Goal: Task Accomplishment & Management: Manage account settings

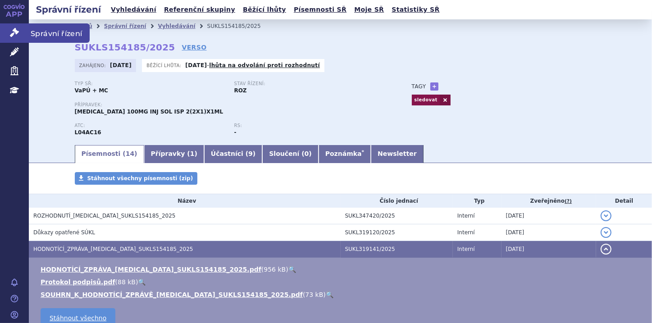
click at [18, 32] on icon at bounding box center [14, 32] width 9 height 9
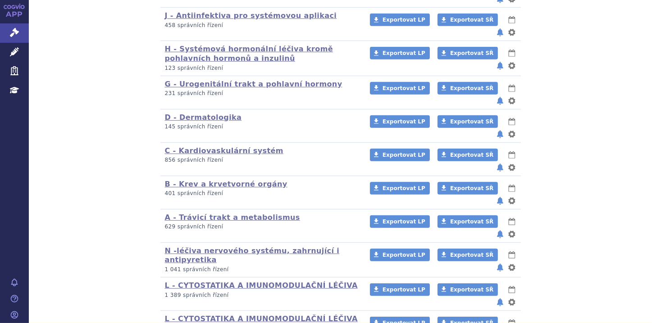
scroll to position [577, 0]
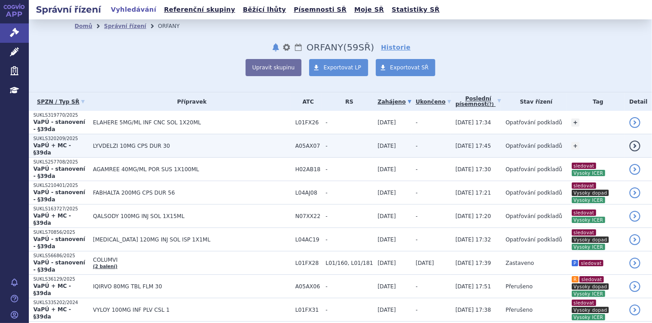
click at [70, 143] on strong "VaPÚ + MC - §39da" at bounding box center [52, 149] width 38 height 14
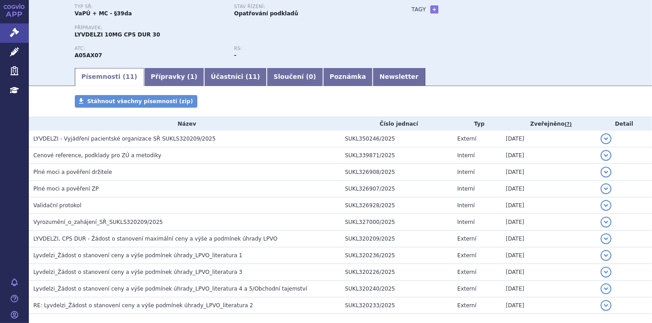
scroll to position [108, 0]
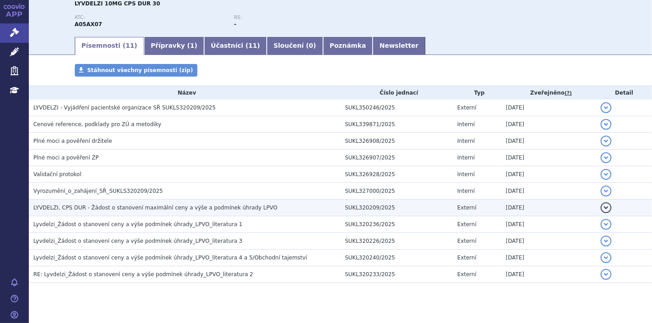
click at [238, 207] on span "LYVDELZI, CPS DUR - Žádost o stanovení maximální ceny a výše a podmínek úhrady …" at bounding box center [155, 208] width 244 height 6
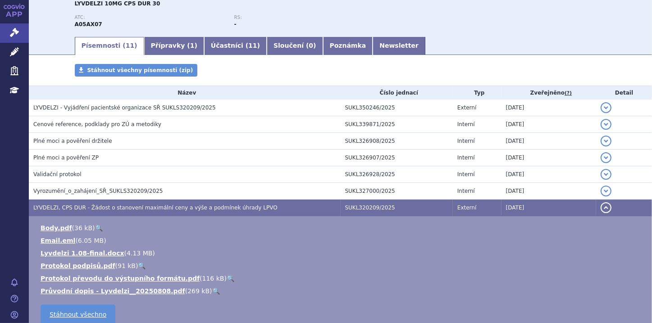
click at [602, 206] on button "detail" at bounding box center [605, 207] width 11 height 11
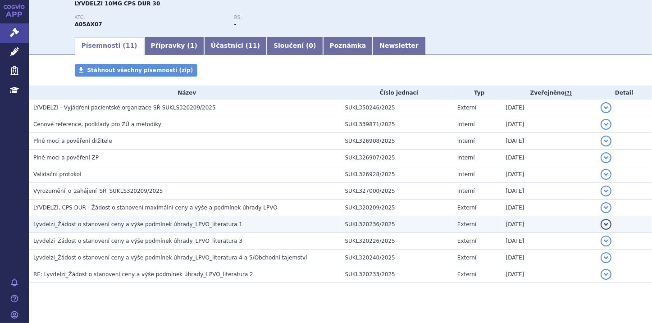
click at [223, 223] on h3 "Lyvdelzi_Žádost o stanovení ceny a výše podmínek úhrady_LPVO_literatura 1" at bounding box center [186, 224] width 307 height 9
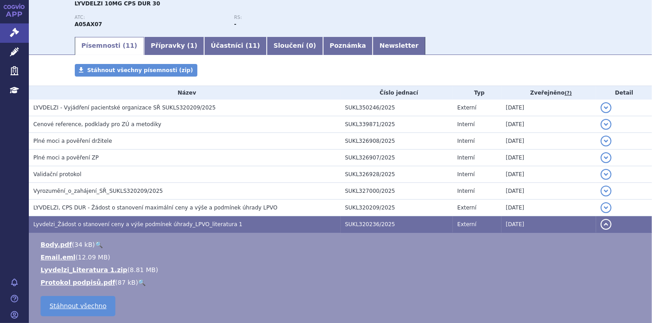
click at [600, 222] on button "detail" at bounding box center [605, 224] width 11 height 11
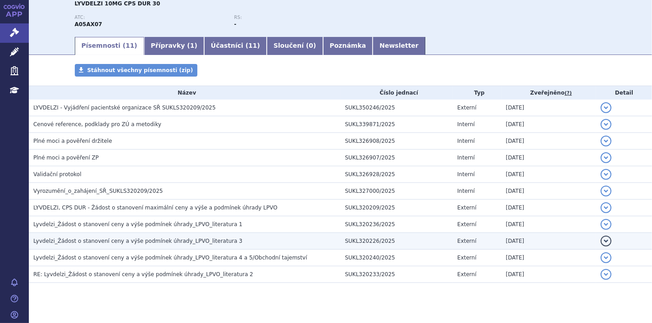
click at [239, 243] on h3 "Lyvdelzi_Žádost o stanovení ceny a výše podmínek úhrady_LPVO_literatura 3" at bounding box center [186, 240] width 307 height 9
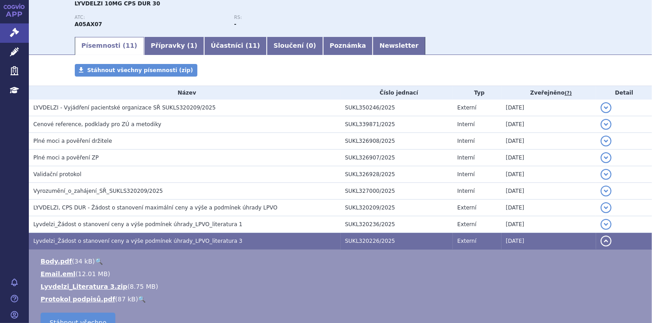
click at [600, 241] on button "detail" at bounding box center [605, 241] width 11 height 11
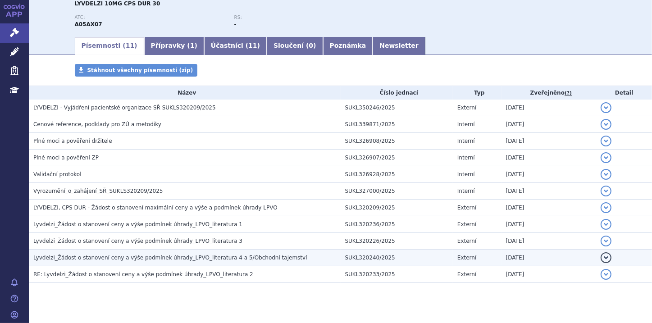
click at [261, 259] on span "Lyvdelzi_Žádost o stanovení ceny a výše podmínek úhrady_LPVO_literatura 4 a 5/O…" at bounding box center [170, 258] width 274 height 6
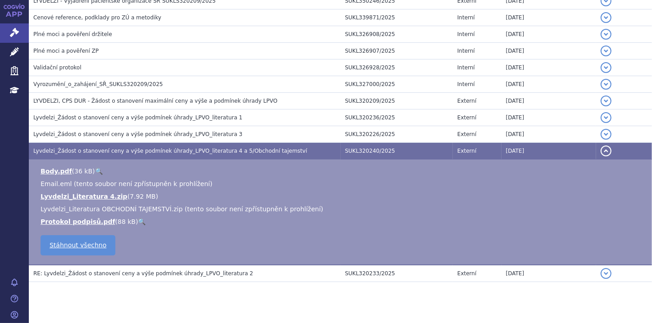
scroll to position [216, 0]
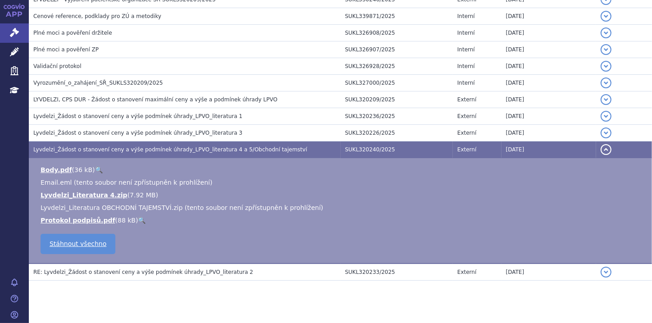
click at [600, 149] on button "detail" at bounding box center [605, 149] width 11 height 11
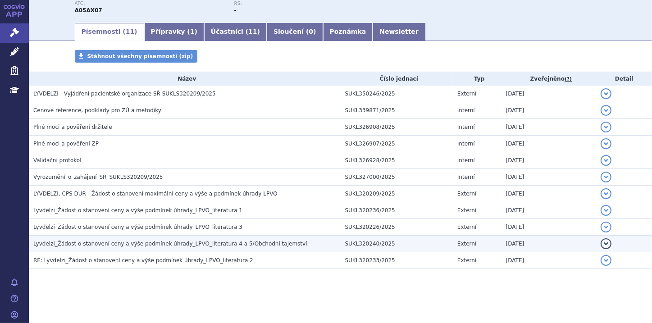
scroll to position [122, 0]
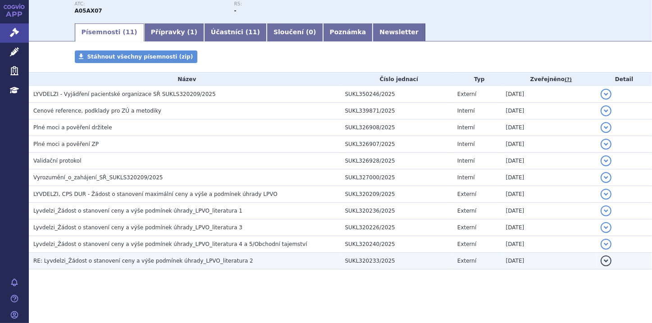
click at [214, 261] on span "RE: Lyvdelzi_Žádost o stanovení ceny a výše podmínek úhrady_LPVO_literatura 2" at bounding box center [143, 261] width 220 height 6
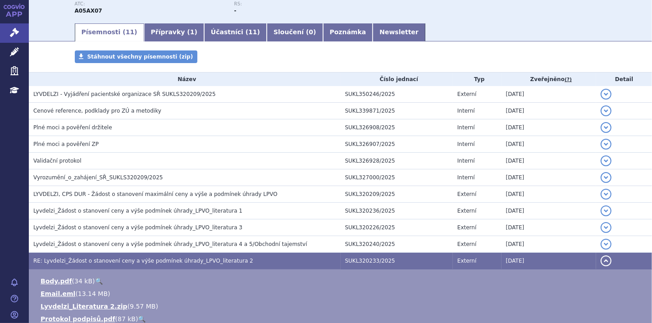
scroll to position [158, 0]
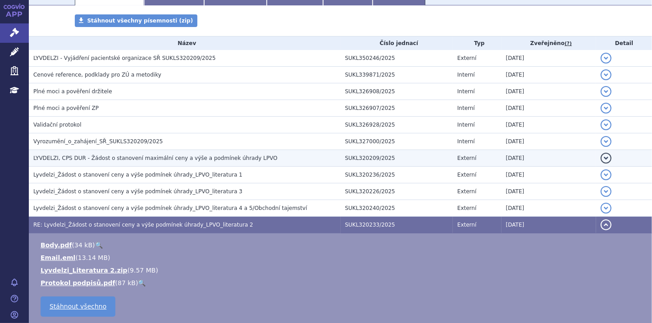
click at [204, 159] on span "LYVDELZI, CPS DUR - Žádost o stanovení maximální ceny a výše a podmínek úhrady …" at bounding box center [155, 158] width 244 height 6
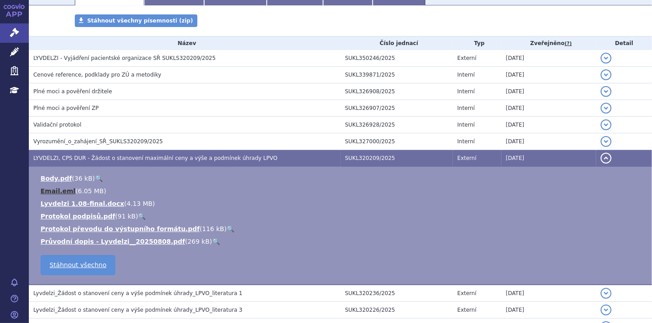
click at [58, 189] on link "Email.eml" at bounding box center [58, 190] width 35 height 7
click at [600, 159] on button "detail" at bounding box center [605, 158] width 11 height 11
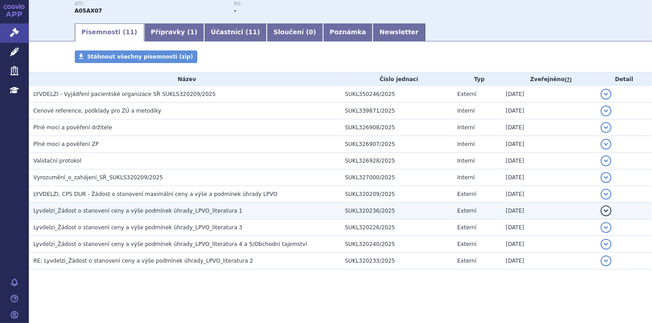
click at [204, 210] on span "Lyvdelzi_Žádost o stanovení ceny a výše podmínek úhrady_LPVO_literatura 1" at bounding box center [137, 211] width 209 height 6
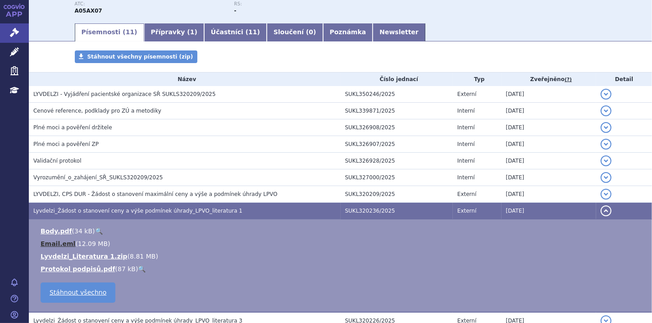
click at [51, 241] on link "Email.eml" at bounding box center [58, 243] width 35 height 7
click at [600, 210] on button "detail" at bounding box center [605, 210] width 11 height 11
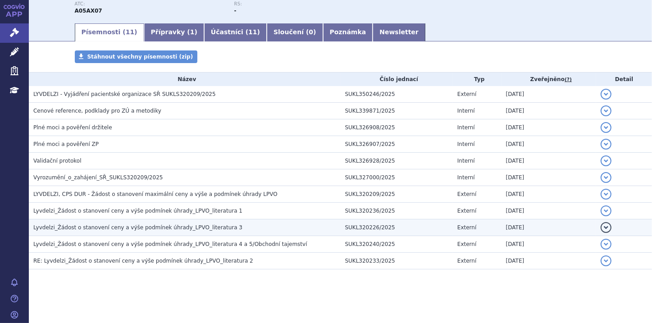
click at [193, 230] on span "Lyvdelzi_Žádost o stanovení ceny a výše podmínek úhrady_LPVO_literatura 3" at bounding box center [137, 227] width 209 height 6
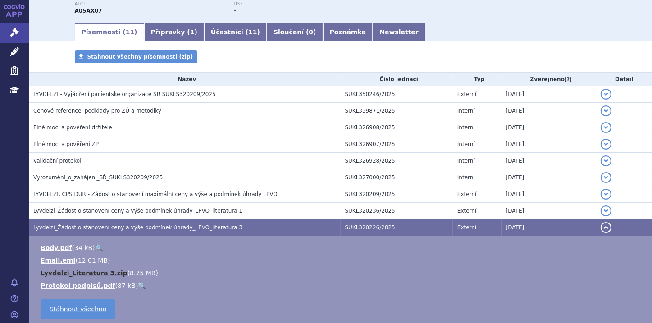
click at [95, 276] on link "Lyvdelzi_Literatura 3.zip" at bounding box center [84, 272] width 87 height 7
click at [605, 226] on button "detail" at bounding box center [605, 227] width 11 height 11
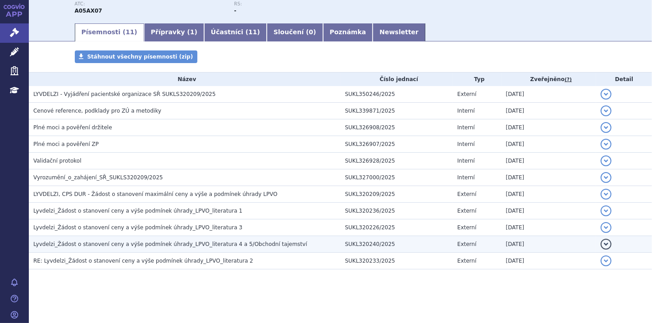
click at [258, 245] on span "Lyvdelzi_Žádost o stanovení ceny a výše podmínek úhrady_LPVO_literatura 4 a 5/O…" at bounding box center [170, 244] width 274 height 6
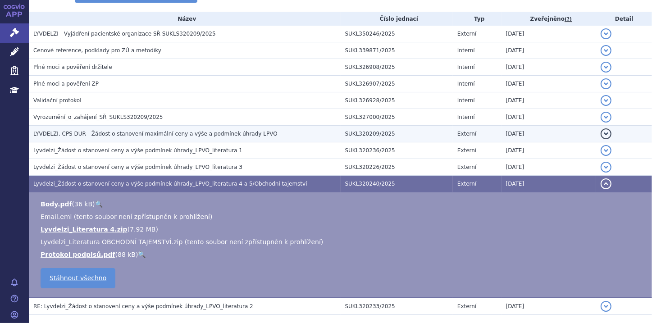
scroll to position [194, 0]
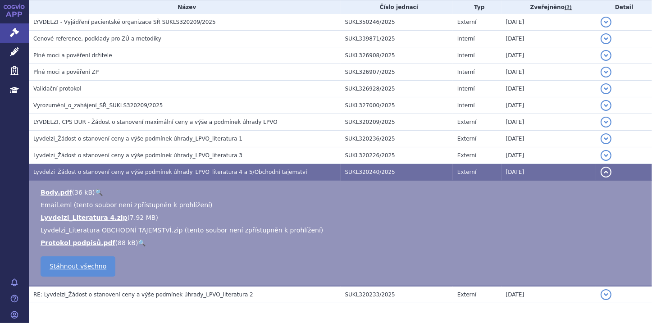
click at [600, 172] on button "detail" at bounding box center [605, 172] width 11 height 11
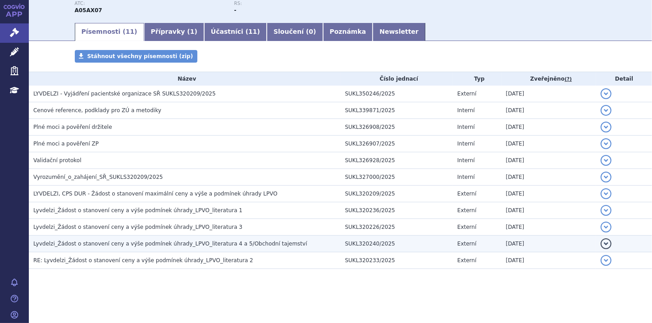
scroll to position [122, 0]
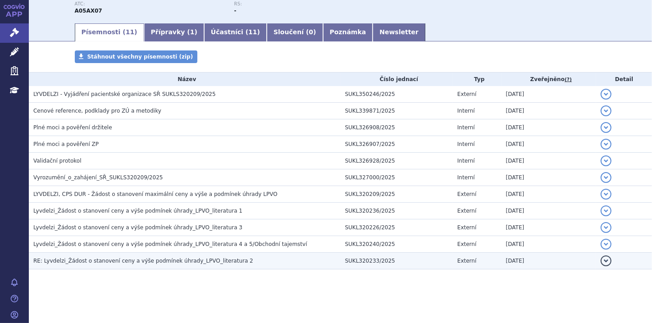
click at [193, 256] on h3 "RE: Lyvdelzi_Žádost o stanovení ceny a výše podmínek úhrady_LPVO_literatura 2" at bounding box center [186, 260] width 307 height 9
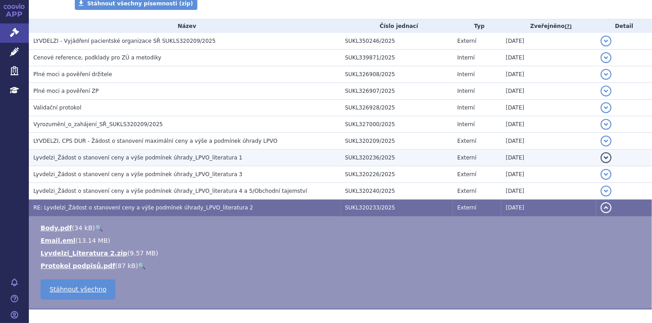
scroll to position [194, 0]
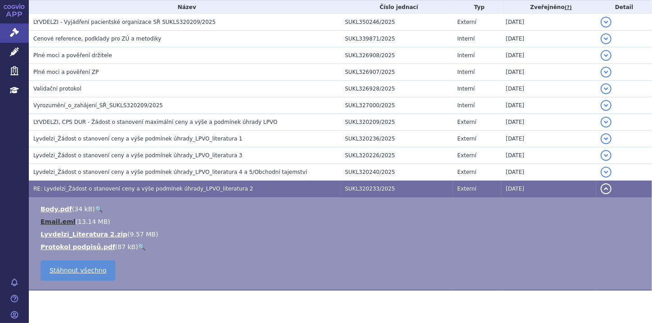
click at [55, 218] on link "Email.eml" at bounding box center [58, 221] width 35 height 7
click at [600, 189] on button "detail" at bounding box center [605, 188] width 11 height 11
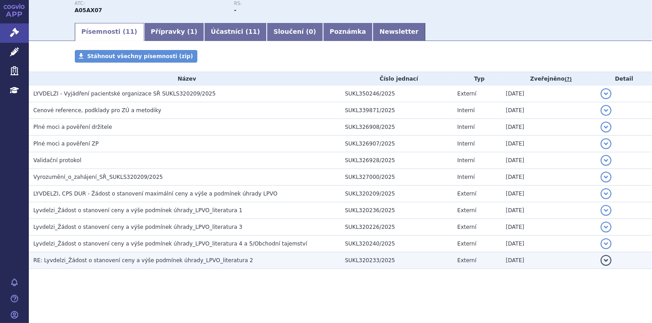
scroll to position [122, 0]
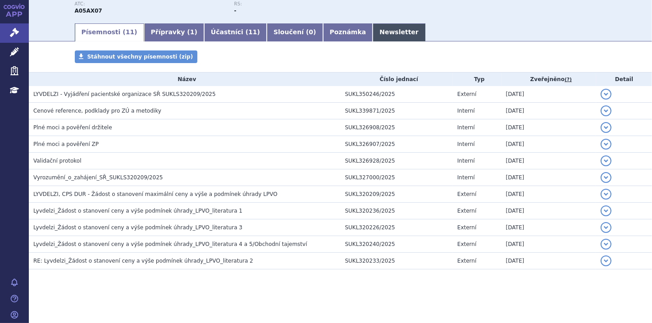
click at [373, 32] on link "Newsletter" at bounding box center [399, 32] width 53 height 18
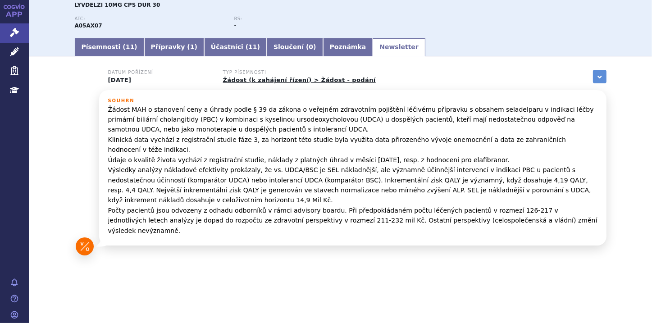
scroll to position [77, 0]
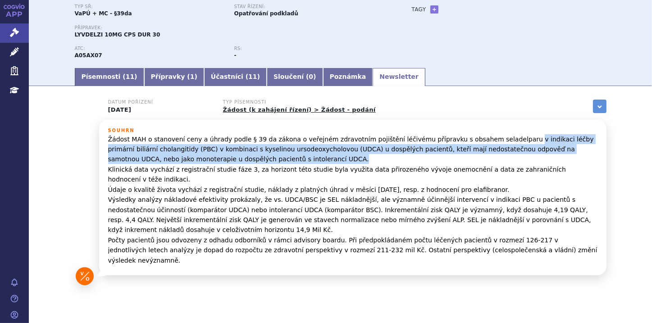
drag, startPoint x: 488, startPoint y: 138, endPoint x: 221, endPoint y: 157, distance: 267.8
click at [221, 157] on p "Žádost MAH o stanovení ceny a úhrady podle § 39 da zákona o veřejném zdravotním…" at bounding box center [352, 199] width 489 height 131
copy p "v indikaci léčby primární biliární cholangitidy (PBC) v kombinaci s kyselinou u…"
click at [323, 82] on link "Poznámka" at bounding box center [348, 77] width 50 height 18
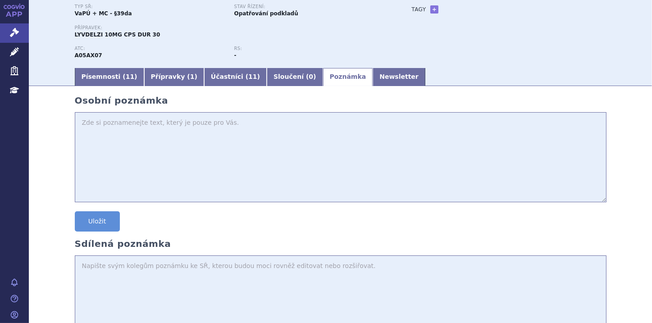
click at [90, 127] on textarea at bounding box center [341, 157] width 532 height 90
paste textarea "v indikaci léčby primární biliární cholangitidy (PBC) v kombinaci s kyselinou u…"
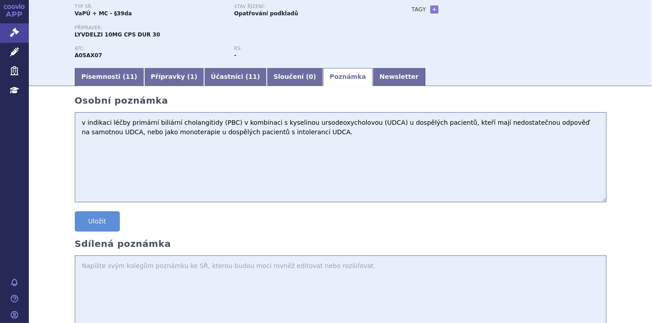
click at [81, 123] on textarea "v indikaci léčby primární biliární cholangitidy (PBC) v kombinaci s kyselinou u…" at bounding box center [341, 157] width 532 height 90
click at [104, 224] on button "Uložit" at bounding box center [97, 221] width 45 height 20
click at [373, 82] on link "Newsletter" at bounding box center [399, 77] width 53 height 18
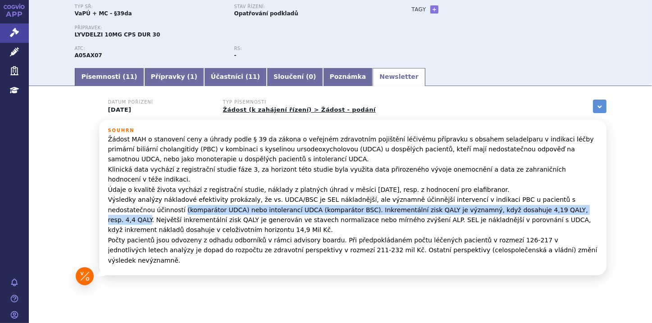
drag, startPoint x: 105, startPoint y: 200, endPoint x: 496, endPoint y: 201, distance: 391.5
click at [496, 201] on p "Žádost MAH o stanovení ceny a úhrady podle § 39 da zákona o veřejném zdravotním…" at bounding box center [352, 199] width 489 height 131
copy p "(komparátor UDCA) nebo intolerancí UDCA (komparátor BSC). Inkrementální zisk QA…"
click at [323, 84] on link "Poznámka" at bounding box center [348, 77] width 50 height 18
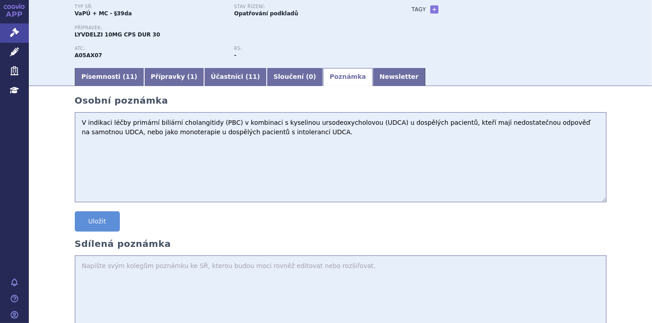
click at [83, 141] on textarea "V indikaci léčby primární biliární cholangitidy (PBC) v kombinaci s kyselinou u…" at bounding box center [341, 157] width 532 height 90
click at [268, 139] on textarea "V indikaci léčby primární biliární cholangitidy (PBC) v kombinaci s kyselinou u…" at bounding box center [341, 157] width 532 height 90
paste textarea "(komparátor UDCA) nebo intolerancí UDCA (komparátor BSC). Inkrementální zisk QA…"
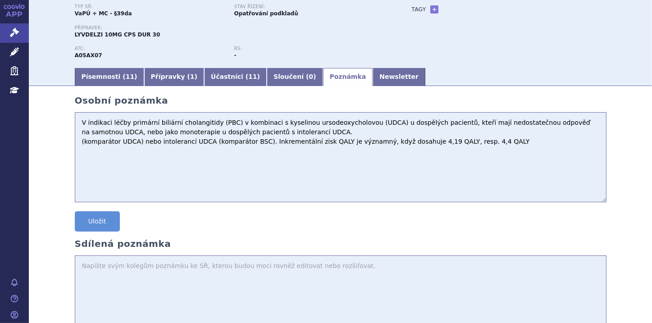
click at [83, 141] on textarea "V indikaci léčby primární biliární cholangitidy (PBC) v kombinaci s kyselinou u…" at bounding box center [341, 157] width 532 height 90
click at [373, 79] on link "Newsletter" at bounding box center [399, 77] width 53 height 18
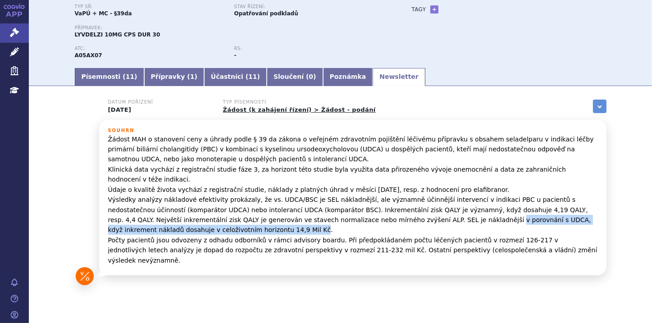
drag, startPoint x: 336, startPoint y: 211, endPoint x: 590, endPoint y: 206, distance: 254.6
click at [590, 206] on p "Žádost MAH o stanovení ceny a úhrady podle § 39 da zákona o veřejném zdravotním…" at bounding box center [352, 199] width 489 height 131
copy p "v porovnání s UDCA, když inkrement nákladů dosahuje v celoživotním horizontu 14…"
click at [323, 76] on link "Poznámka" at bounding box center [348, 77] width 50 height 18
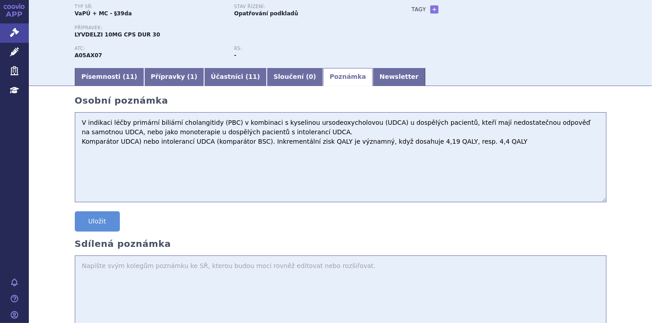
click at [82, 153] on textarea "V indikaci léčby primární biliární cholangitidy (PBC) v kombinaci s kyselinou u…" at bounding box center [341, 157] width 532 height 90
click at [485, 143] on textarea "V indikaci léčby primární biliární cholangitidy (PBC) v kombinaci s kyselinou u…" at bounding box center [341, 157] width 532 height 90
paste textarea "v porovnání s UDCA, když inkrement nákladů dosahuje v celoživotním horizontu 14…"
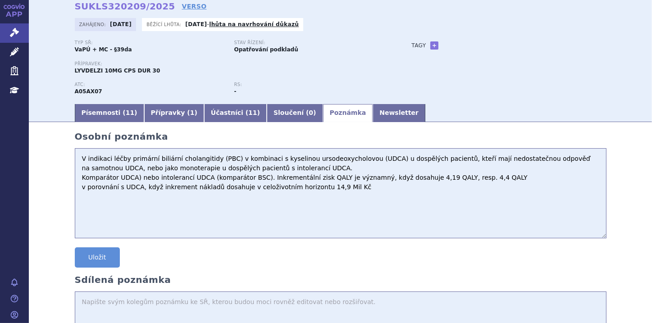
click at [343, 193] on textarea "V indikaci léčby primární biliární cholangitidy (PBC) v kombinaci s kyselinou u…" at bounding box center [341, 193] width 532 height 90
click at [373, 118] on link "Newsletter" at bounding box center [399, 113] width 53 height 18
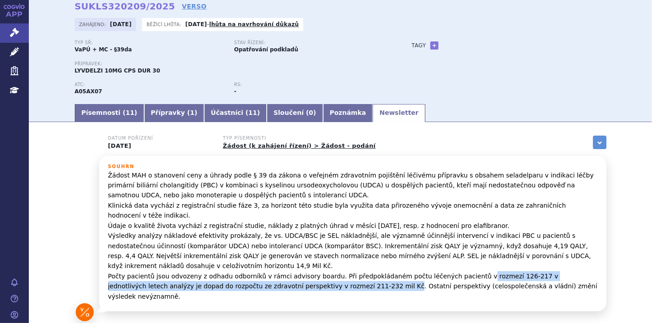
drag, startPoint x: 446, startPoint y: 256, endPoint x: 299, endPoint y: 268, distance: 147.8
click at [299, 268] on p "Žádost MAH o stanovení ceny a úhrady podle § 39 da zákona o veřejném zdravotním…" at bounding box center [352, 235] width 489 height 131
copy p "rozmezí 126-217 v jednotlivých letech analýzy je dopad do rozpočtu ze zdravotní…"
click at [323, 112] on link "Poznámka" at bounding box center [348, 113] width 50 height 18
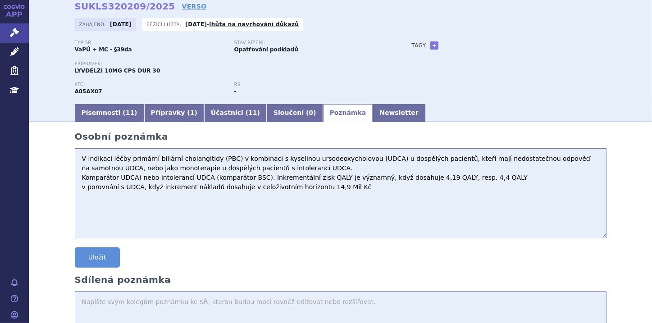
click at [79, 198] on textarea "V indikaci léčby primární biliární cholangitidy (PBC) v kombinaci s kyselinou u…" at bounding box center [341, 193] width 532 height 90
paste textarea "rozmezí 126-217 v jednotlivých letech analýzy je dopad do rozpočtu ze zdravotní…"
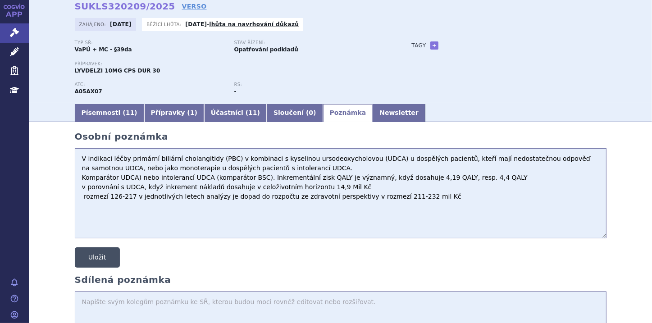
type textarea "V indikaci léčby primární biliární cholangitidy (PBC) v kombinaci s kyselinou u…"
click at [96, 252] on button "Uložit" at bounding box center [97, 257] width 45 height 20
click at [430, 44] on link "+" at bounding box center [434, 45] width 8 height 8
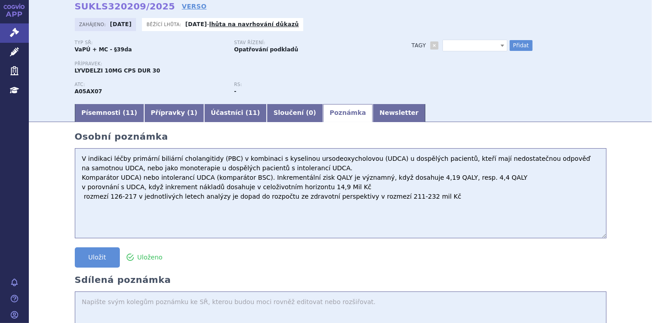
click at [500, 46] on b at bounding box center [502, 46] width 4 height 2
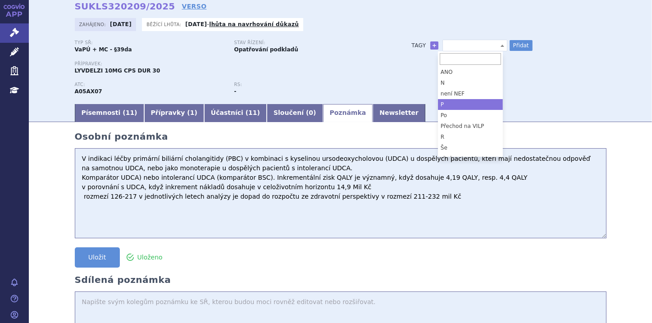
select select "P"
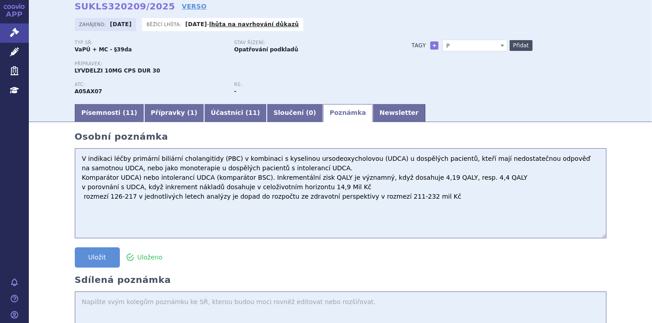
click at [509, 46] on button "Přidat" at bounding box center [520, 45] width 23 height 11
click at [500, 45] on b at bounding box center [502, 46] width 4 height 2
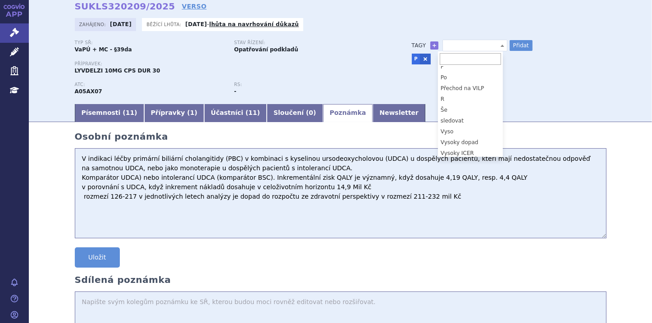
scroll to position [40, 0]
select select "Vysoky dopad"
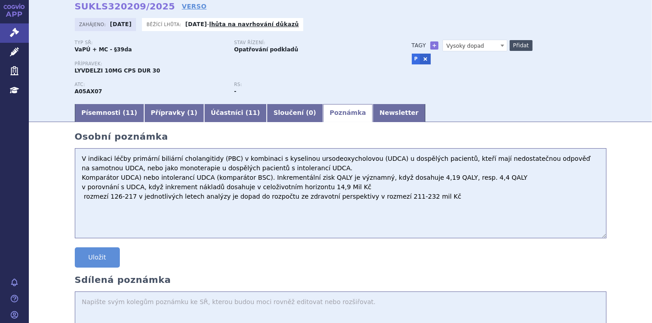
click at [514, 46] on button "Přidat" at bounding box center [520, 45] width 23 height 11
select select
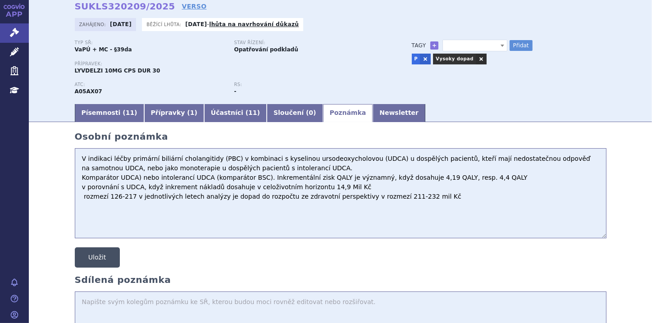
click at [95, 259] on button "Uložit" at bounding box center [97, 257] width 45 height 20
click at [104, 253] on button "Uložit" at bounding box center [97, 257] width 45 height 20
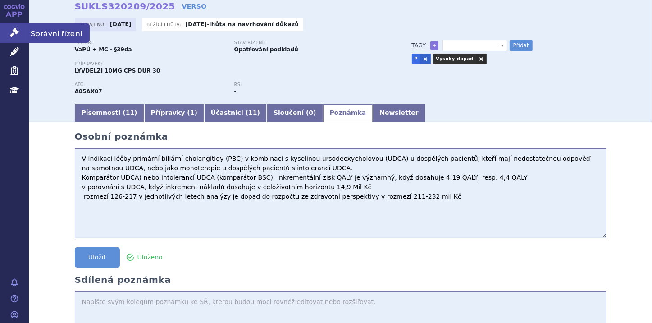
click at [16, 36] on icon at bounding box center [14, 32] width 9 height 9
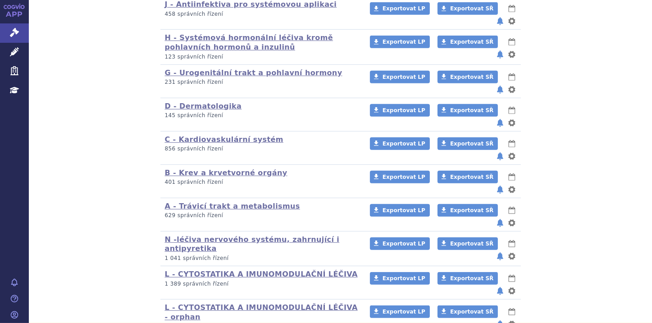
scroll to position [582, 0]
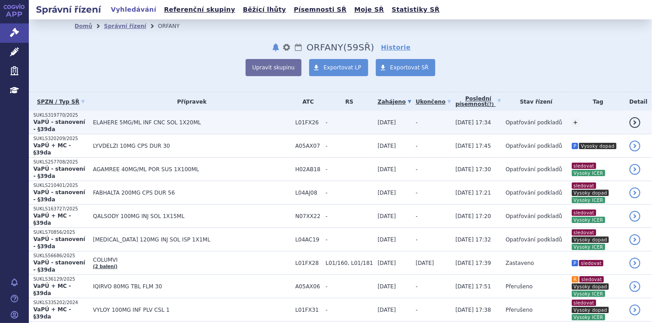
click at [72, 119] on strong "VaPÚ - stanovení - §39da" at bounding box center [59, 126] width 52 height 14
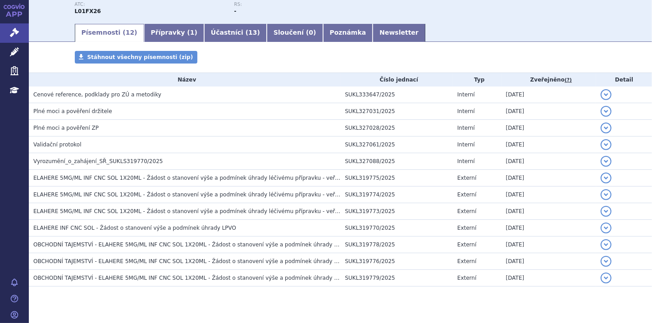
scroll to position [138, 0]
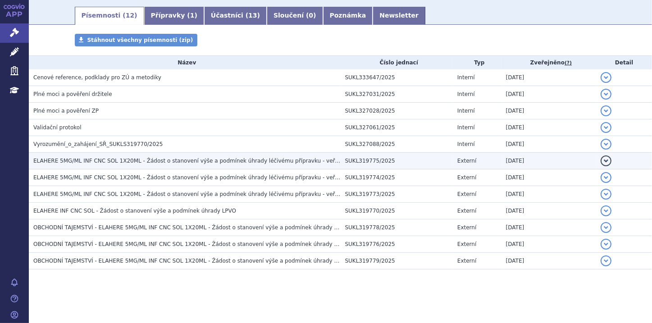
click at [117, 158] on span "ELAHERE 5MG/ML INF CNC SOL 1X20ML - Žádost o stanovení výše a podmínek úhrady l…" at bounding box center [205, 161] width 344 height 6
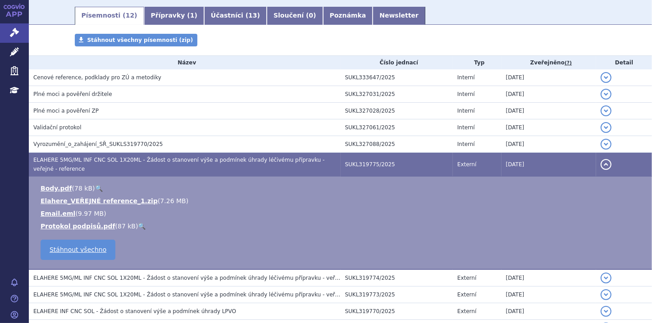
click at [600, 160] on button "detail" at bounding box center [605, 164] width 11 height 11
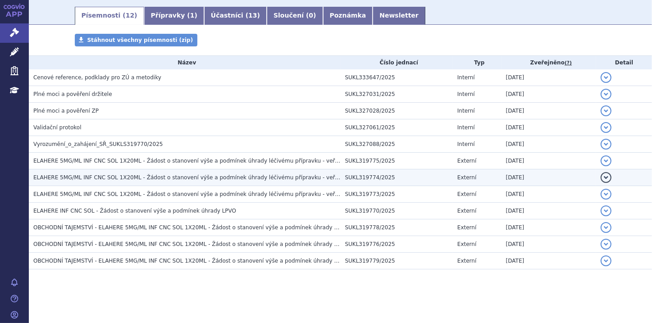
click at [100, 178] on span "ELAHERE 5MG/ML INF CNC SOL 1X20ML - Žádost o stanovení výše a podmínek úhrady l…" at bounding box center [208, 177] width 350 height 6
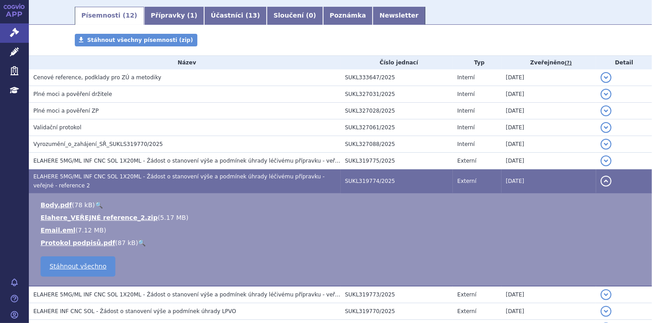
click at [600, 182] on button "detail" at bounding box center [605, 181] width 11 height 11
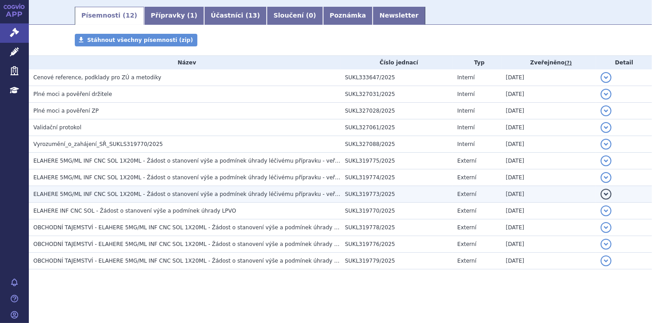
click at [127, 197] on span "ELAHERE 5MG/ML INF CNC SOL 1X20ML - Žádost o stanovení výše a podmínek úhrady l…" at bounding box center [208, 194] width 351 height 6
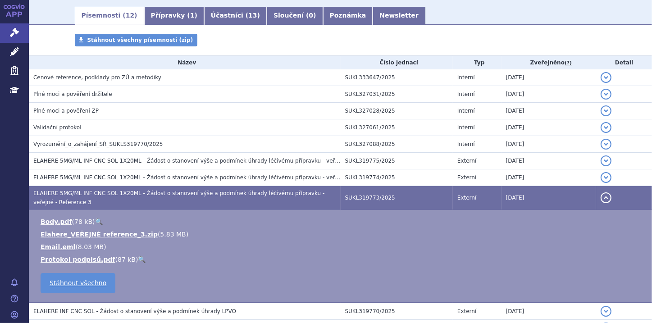
click at [605, 200] on button "detail" at bounding box center [605, 197] width 11 height 11
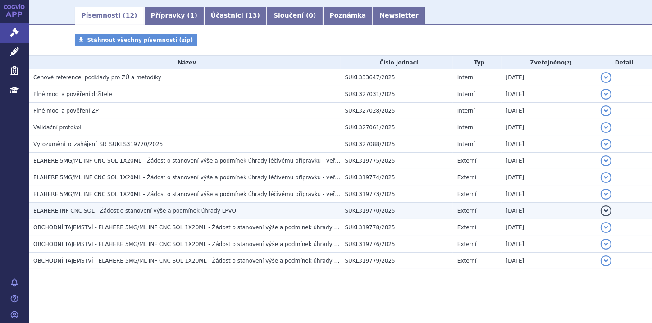
click at [101, 210] on span "ELAHERE INF CNC SOL - Žádost o stanovení výše a podmínek úhrady LPVO" at bounding box center [134, 211] width 203 height 6
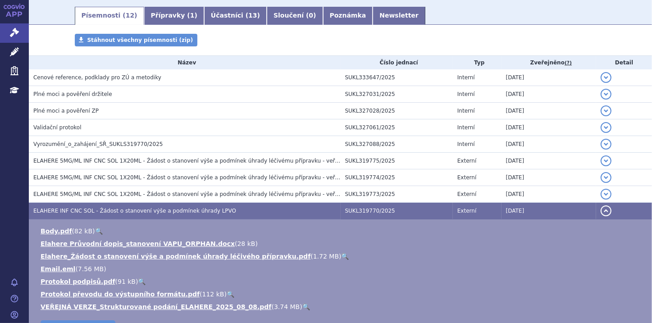
click at [302, 305] on link "🔍" at bounding box center [306, 306] width 8 height 7
click at [323, 18] on link "Poznámka" at bounding box center [348, 16] width 50 height 18
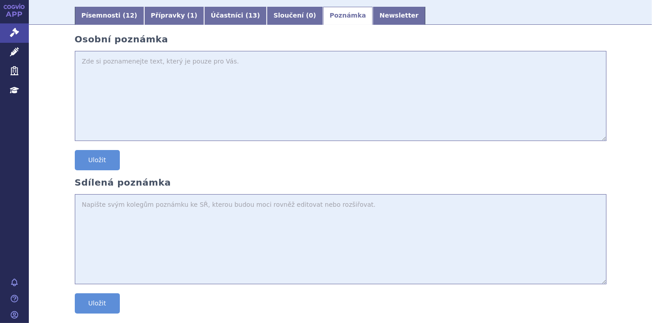
click at [137, 59] on textarea at bounding box center [341, 96] width 532 height 90
paste textarea "High grade serózní epiteliální karcinom ovaria, tubární karcinom, primární karc…"
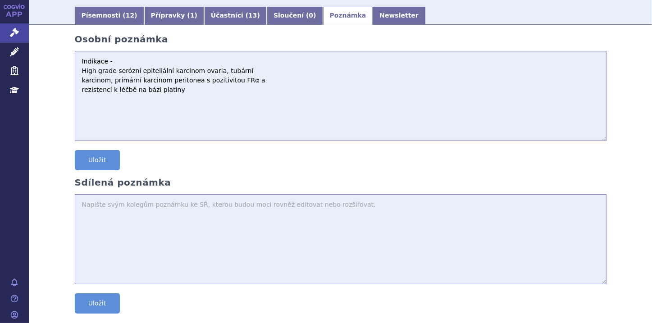
click at [77, 72] on textarea "Indikace - High grade serózní epiteliální karcinom ovaria, tubární karcinom, pr…" at bounding box center [341, 96] width 532 height 90
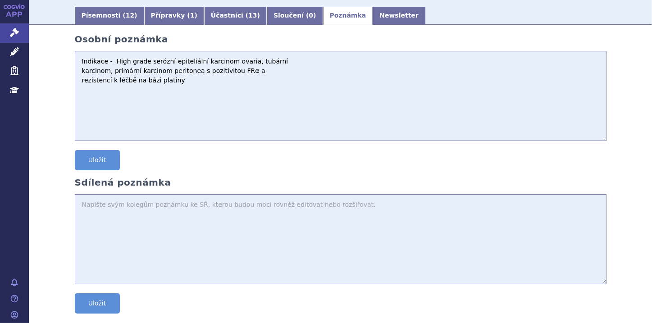
click at [77, 81] on textarea "Indikace - High grade serózní epiteliální karcinom ovaria, tubární karcinom, pr…" at bounding box center [341, 96] width 532 height 90
click at [76, 73] on textarea "Indikace - High grade serózní epiteliální karcinom ovaria, tubární karcinom, pr…" at bounding box center [341, 96] width 532 height 90
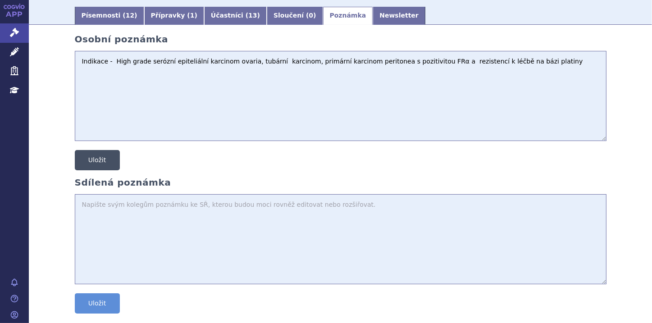
click at [95, 159] on button "Uložit" at bounding box center [97, 160] width 45 height 20
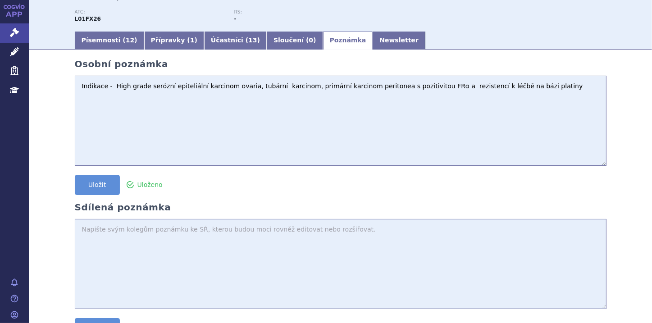
scroll to position [102, 0]
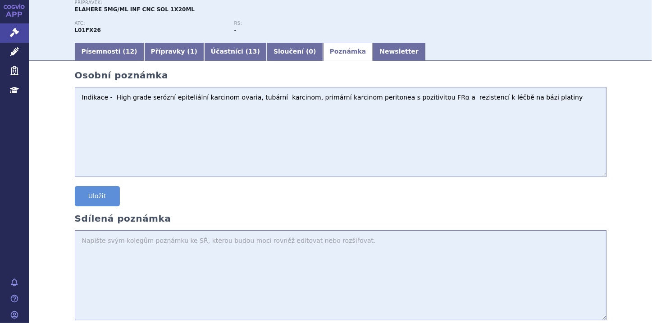
click at [86, 117] on textarea "Indikace - High grade serózní epiteliální karcinom ovaria, tubární karcinom, pr…" at bounding box center [341, 132] width 532 height 90
click at [522, 100] on textarea "Indikace - High grade serózní epiteliální karcinom ovaria, tubární karcinom, pr…" at bounding box center [341, 132] width 532 height 90
paste textarea "o 0,83 QALY více a o 2 484 034 Kč vyšší náklady než hrazená chemoterapie. Výsle…"
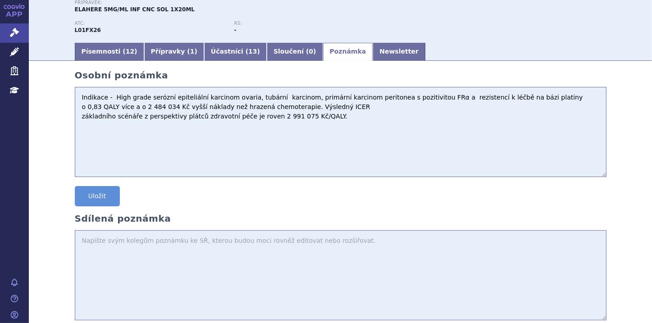
click at [80, 118] on textarea "Indikace - High grade serózní epiteliální karcinom ovaria, tubární karcinom, pr…" at bounding box center [341, 132] width 532 height 90
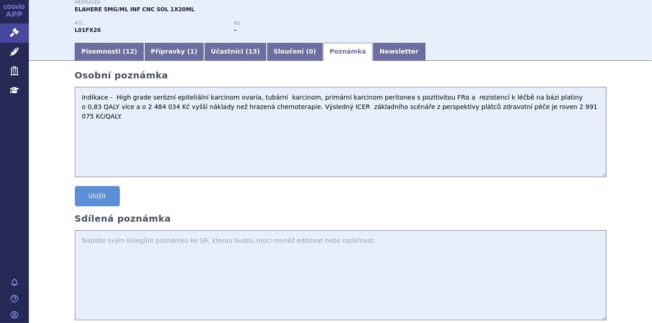
click at [528, 95] on textarea "Indikace - High grade serózní epiteliální karcinom ovaria, tubární karcinom, pr…" at bounding box center [341, 132] width 532 height 90
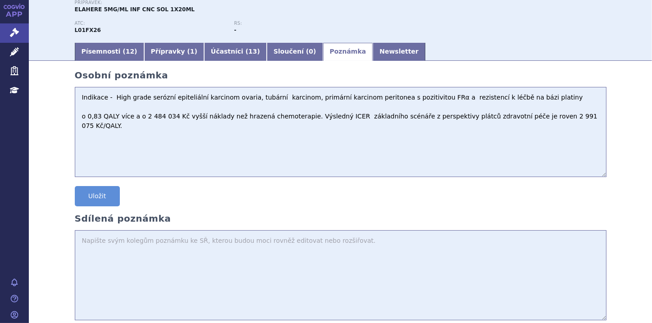
click at [566, 117] on textarea "Indikace - High grade serózní epiteliální karcinom ovaria, tubární karcinom, pr…" at bounding box center [341, 132] width 532 height 90
paste textarea "55 až 100 léčených pacientů ročně LP Elahere v následujících pěti letech po zís…"
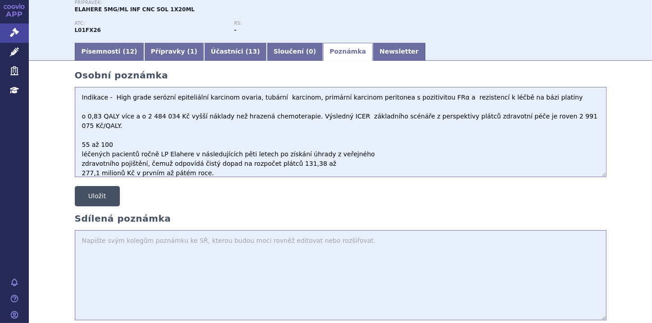
type textarea "Indikace - High grade serózní epiteliální karcinom ovaria, tubární karcinom, pr…"
click at [105, 195] on button "Uložit" at bounding box center [97, 196] width 45 height 20
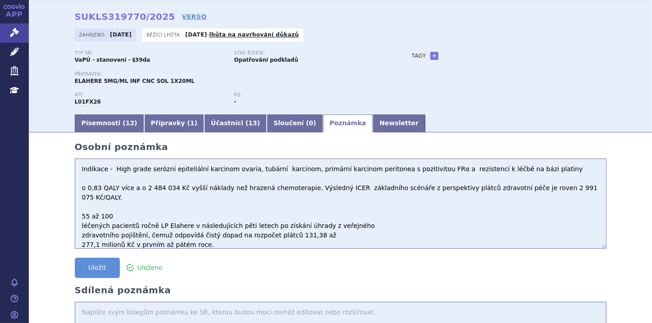
scroll to position [30, 0]
click at [431, 55] on link "+" at bounding box center [434, 56] width 8 height 8
click at [500, 56] on span at bounding box center [502, 56] width 9 height 11
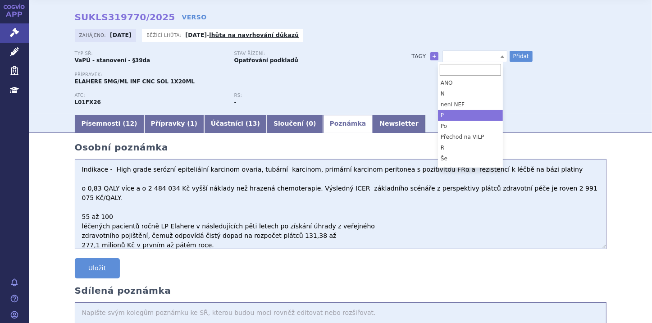
select select "P"
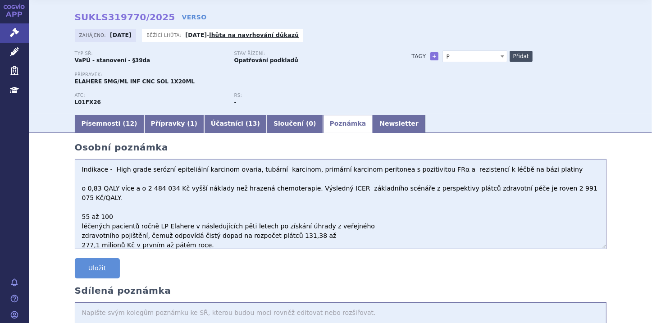
click at [514, 55] on button "Přidat" at bounding box center [520, 56] width 23 height 11
click at [500, 56] on b at bounding box center [502, 56] width 4 height 2
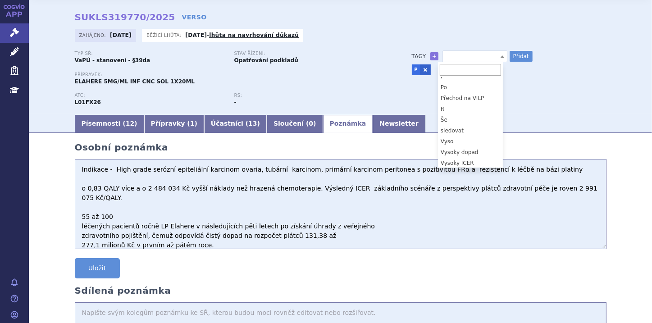
scroll to position [40, 0]
select select "Vysoky dopad"
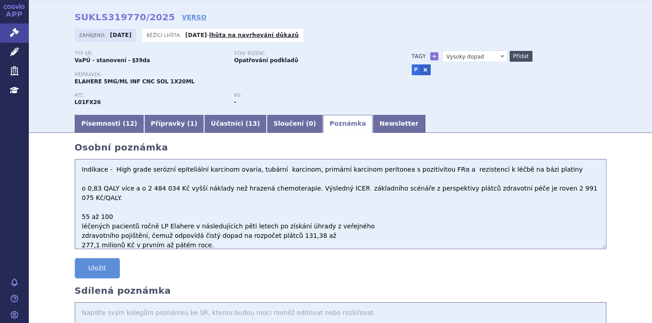
click at [512, 57] on button "Přidat" at bounding box center [520, 56] width 23 height 11
select select
